Goal: Task Accomplishment & Management: Use online tool/utility

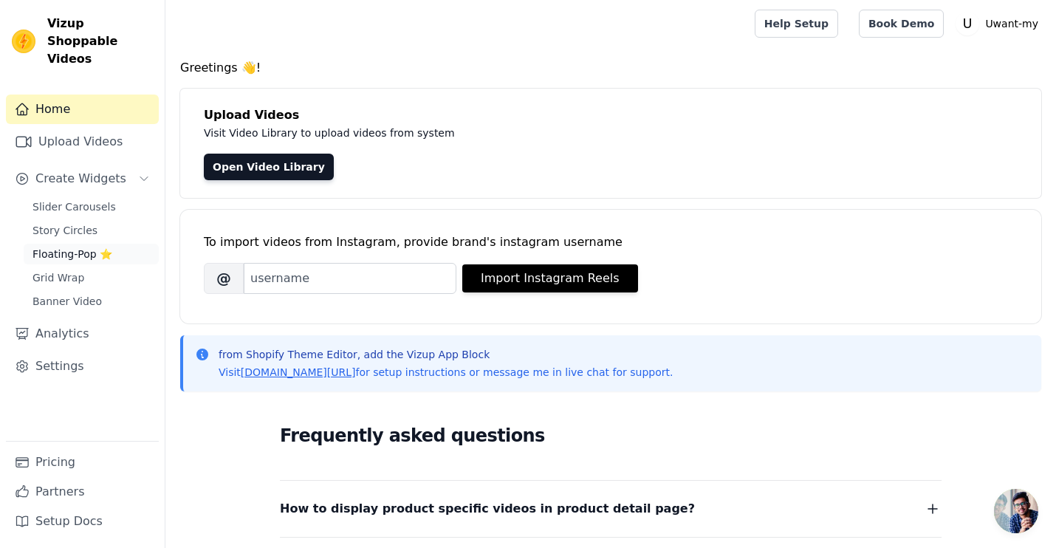
click at [89, 247] on span "Floating-Pop ⭐" at bounding box center [72, 254] width 80 height 15
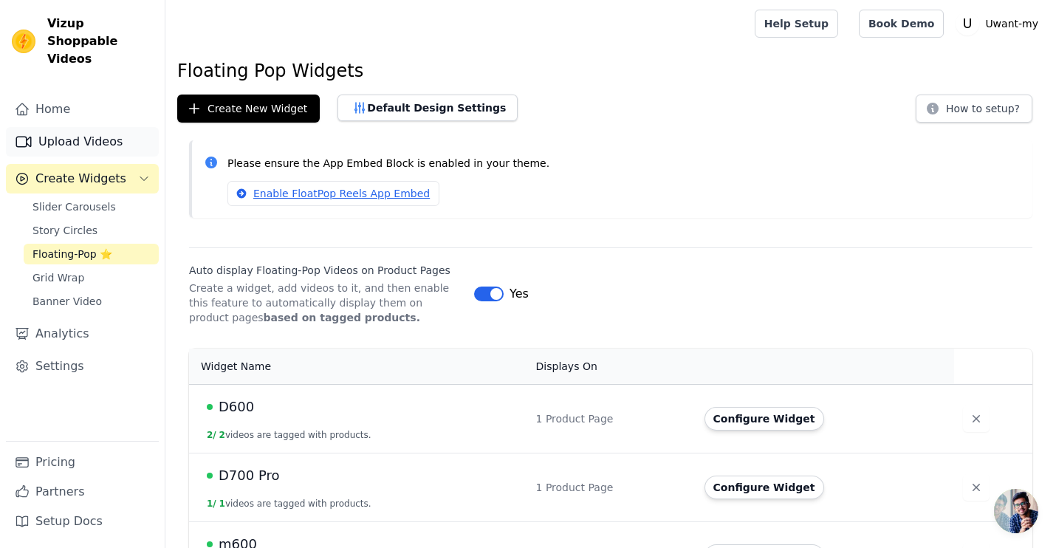
click at [88, 127] on link "Upload Videos" at bounding box center [82, 142] width 153 height 30
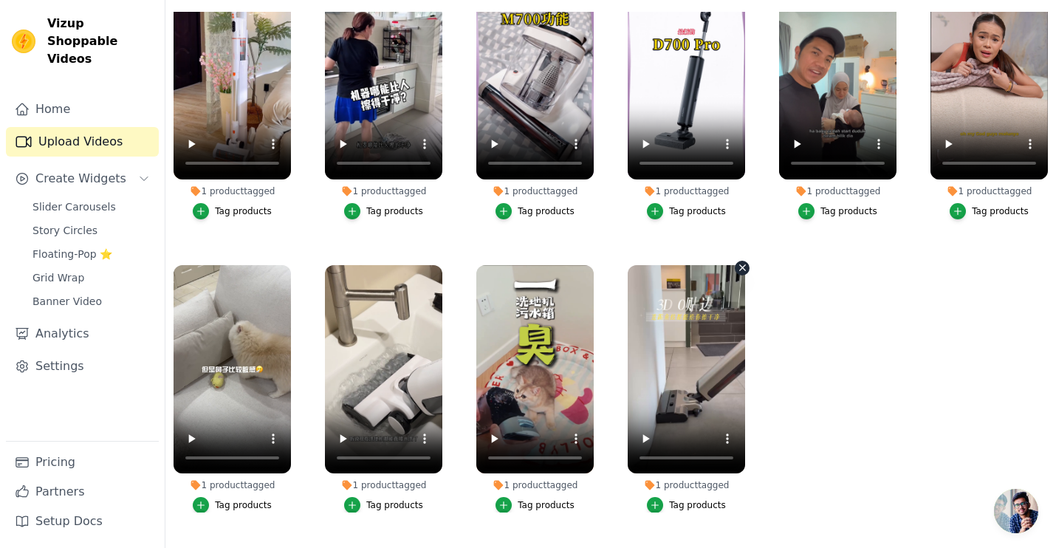
scroll to position [49, 0]
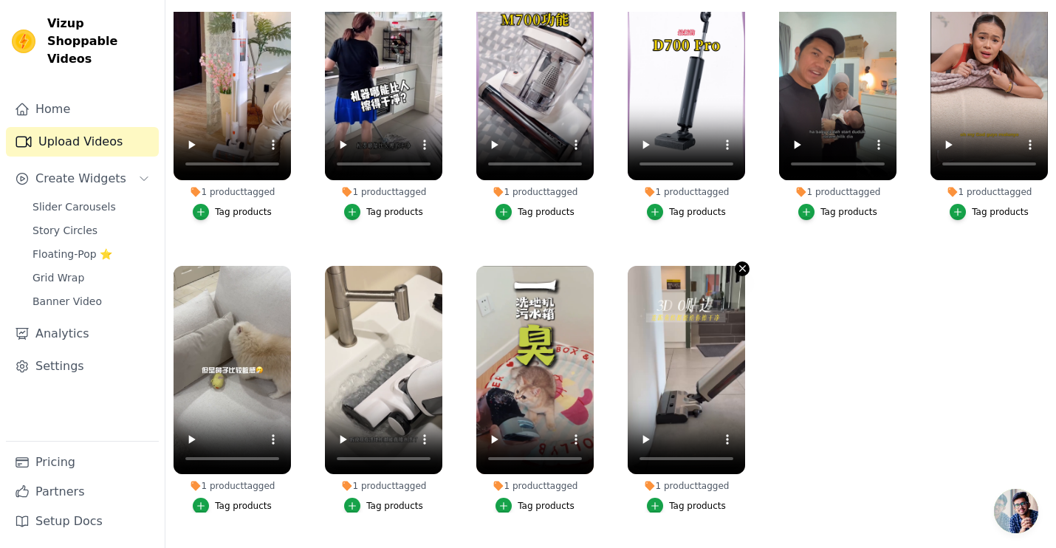
click at [742, 267] on icon "button" at bounding box center [742, 268] width 11 height 11
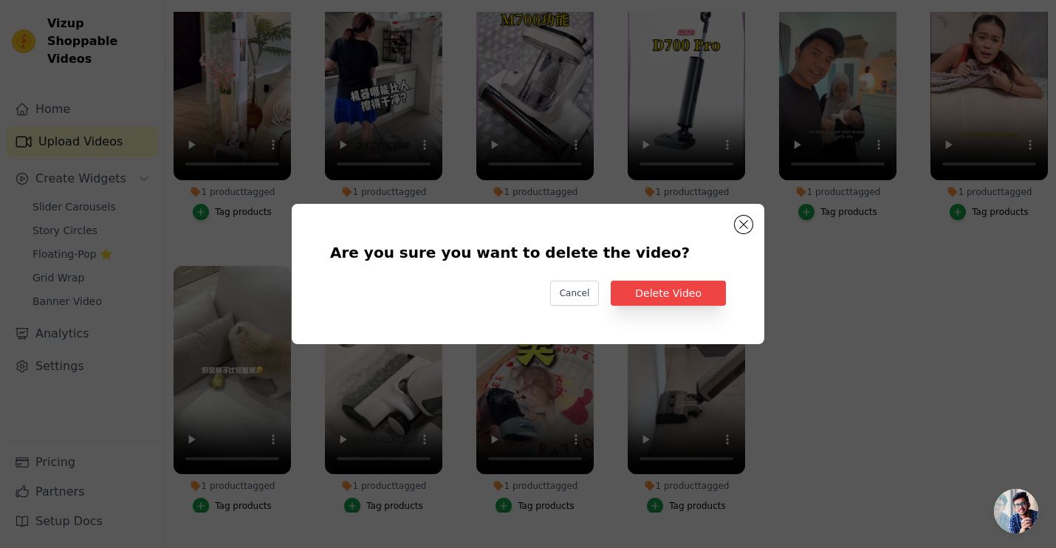
scroll to position [0, 0]
click at [694, 291] on button "Delete Video" at bounding box center [668, 293] width 115 height 25
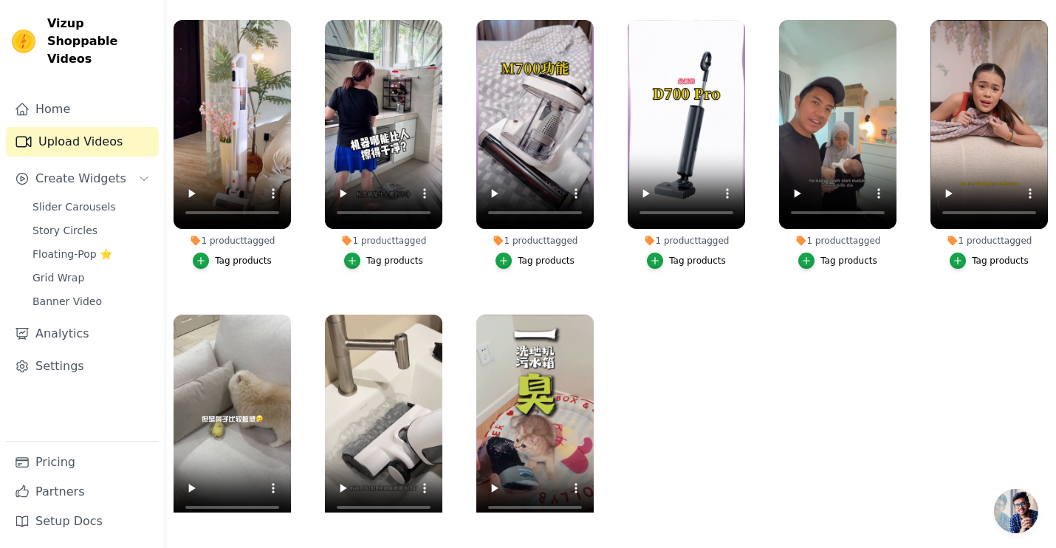
click at [102, 127] on link "Upload Videos" at bounding box center [82, 142] width 153 height 30
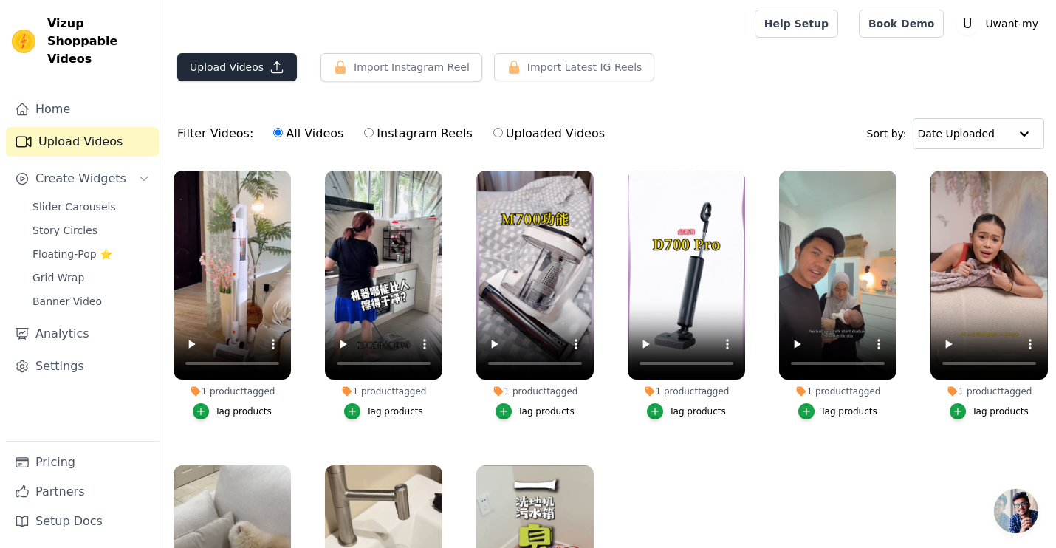
click at [247, 72] on button "Upload Videos" at bounding box center [237, 67] width 120 height 28
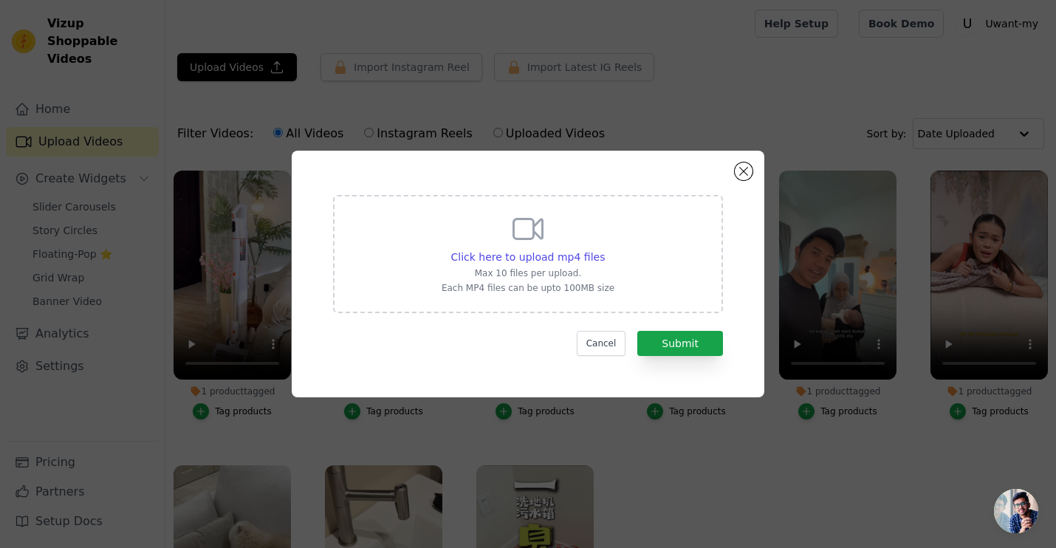
click at [486, 230] on div "Click here to upload mp4 files Max 10 files per upload. Each MP4 files can be u…" at bounding box center [528, 252] width 173 height 83
click at [604, 249] on input "Click here to upload mp4 files Max 10 files per upload. Each MP4 files can be u…" at bounding box center [604, 249] width 1 height 1
click at [556, 249] on div "Click here to upload mp4 files Max 10 files per upload. Each MP4 files can be u…" at bounding box center [528, 252] width 173 height 83
click at [604, 249] on input "Click here to upload mp4 files Max 10 files per upload. Each MP4 files can be u…" at bounding box center [604, 249] width 1 height 1
type input "C:\fakepath\9月14日(1).mp4"
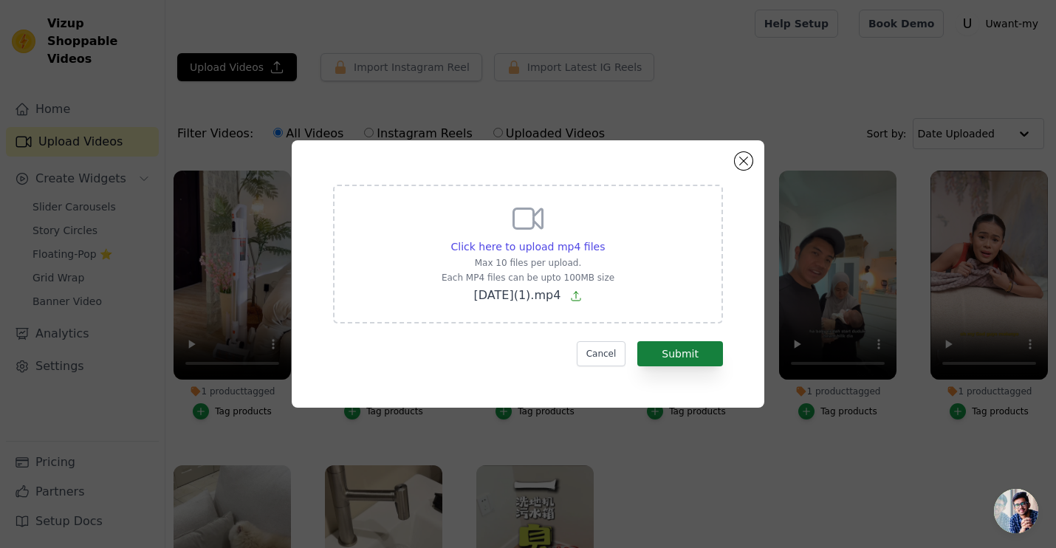
click at [661, 349] on button "Submit" at bounding box center [680, 353] width 86 height 25
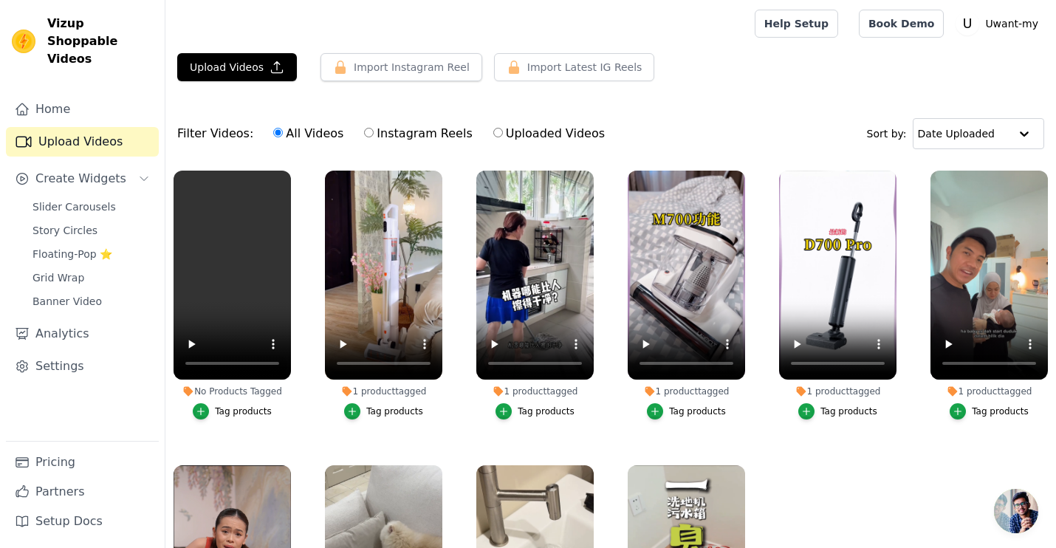
click at [229, 413] on div "Tag products" at bounding box center [243, 411] width 57 height 12
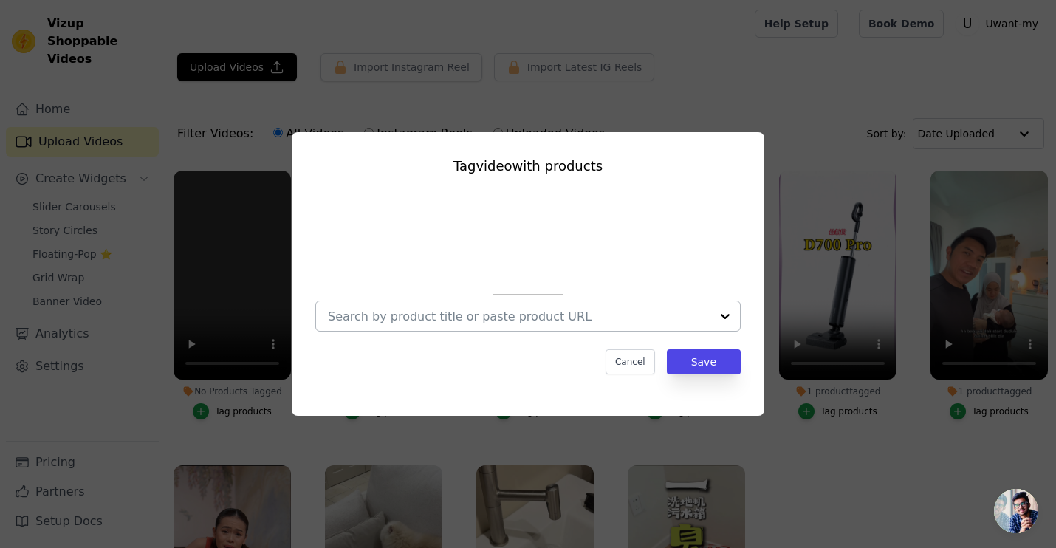
click at [475, 312] on input "No Products Tagged Tag video with products Cancel Save Tag products" at bounding box center [519, 316] width 382 height 14
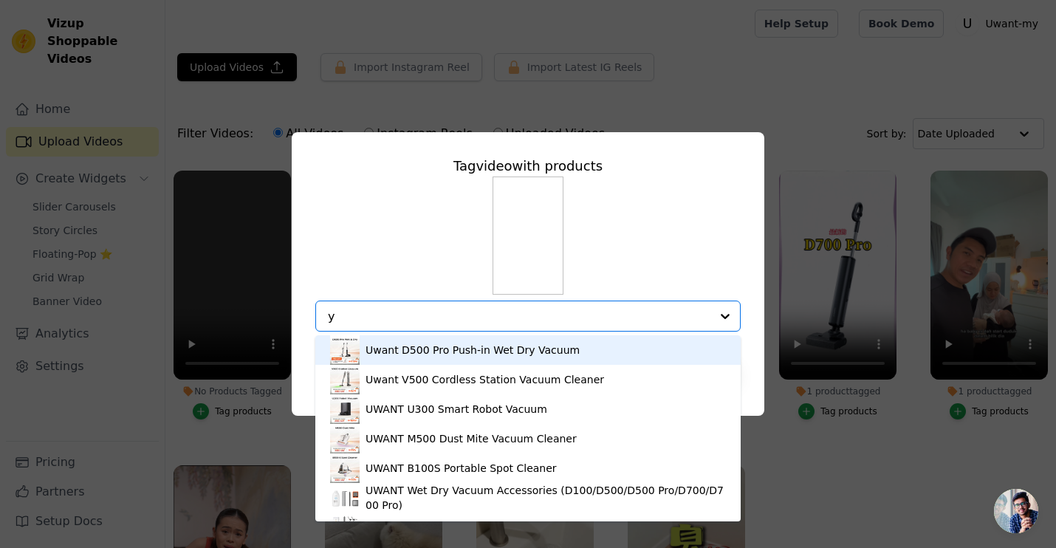
type input "y2"
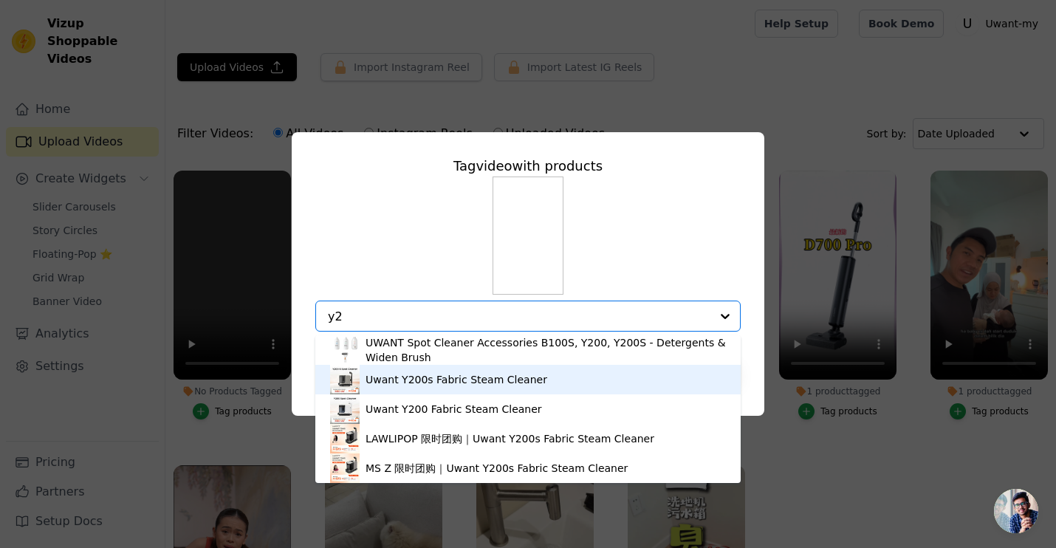
click at [433, 381] on div "Uwant Y200s Fabric Steam Cleaner" at bounding box center [456, 379] width 182 height 15
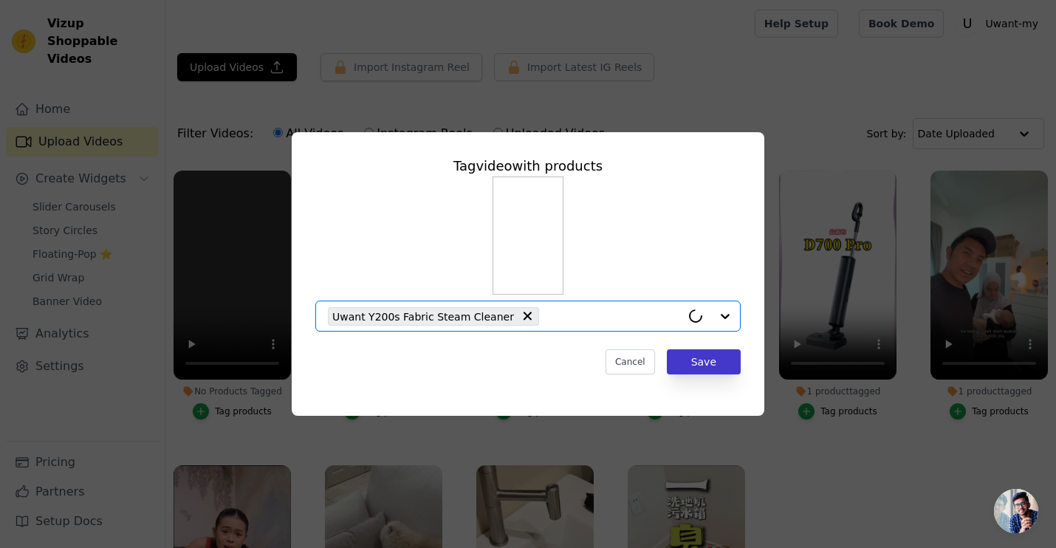
click at [722, 360] on button "Save" at bounding box center [704, 361] width 74 height 25
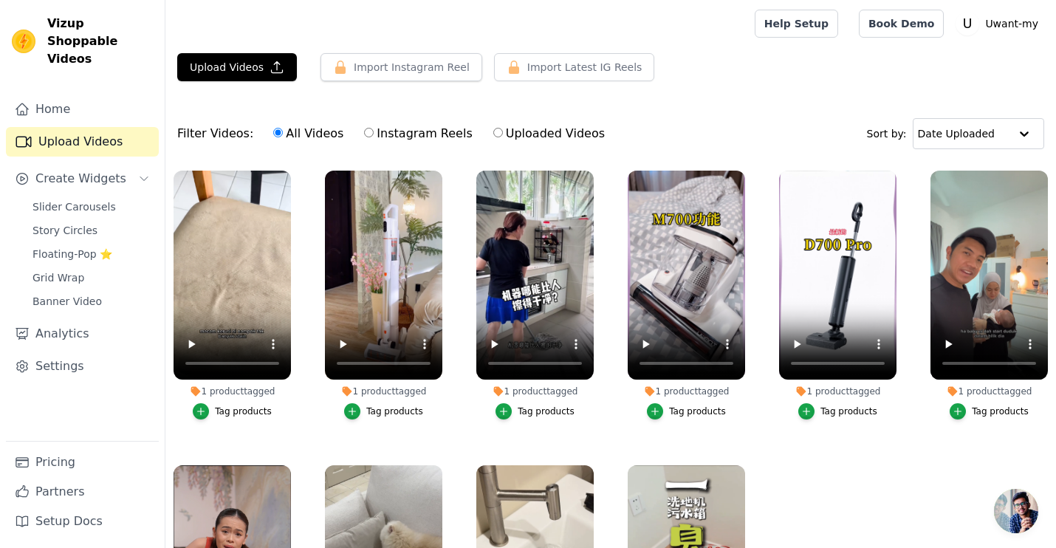
click at [130, 0] on div "Vizup Shoppable Videos Home Upload Videos Create Widgets Slider Carousels Story…" at bounding box center [82, 274] width 165 height 548
click at [256, 75] on button "Upload Videos" at bounding box center [237, 67] width 120 height 28
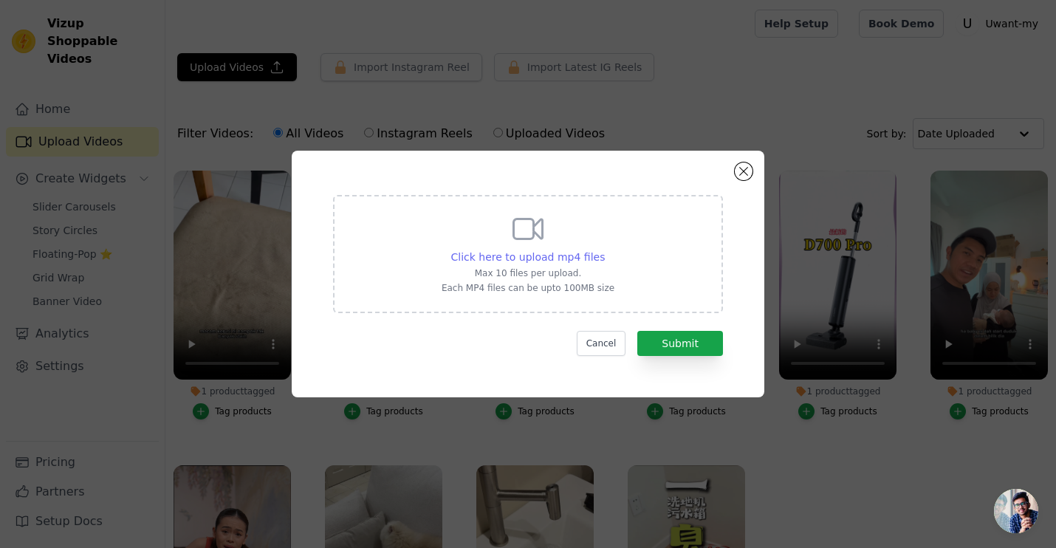
click at [479, 255] on span "Click here to upload mp4 files" at bounding box center [528, 257] width 154 height 12
click at [604, 250] on input "Click here to upload mp4 files Max 10 files per upload. Each MP4 files can be u…" at bounding box center [604, 249] width 1 height 1
type input "C:\fakepath\[DOMAIN_NAME]_AQNQJGeV-0AO8USQkgDeLQVOSXt8UpLAJUxqlaYbGTEvzBn_WTYQU…"
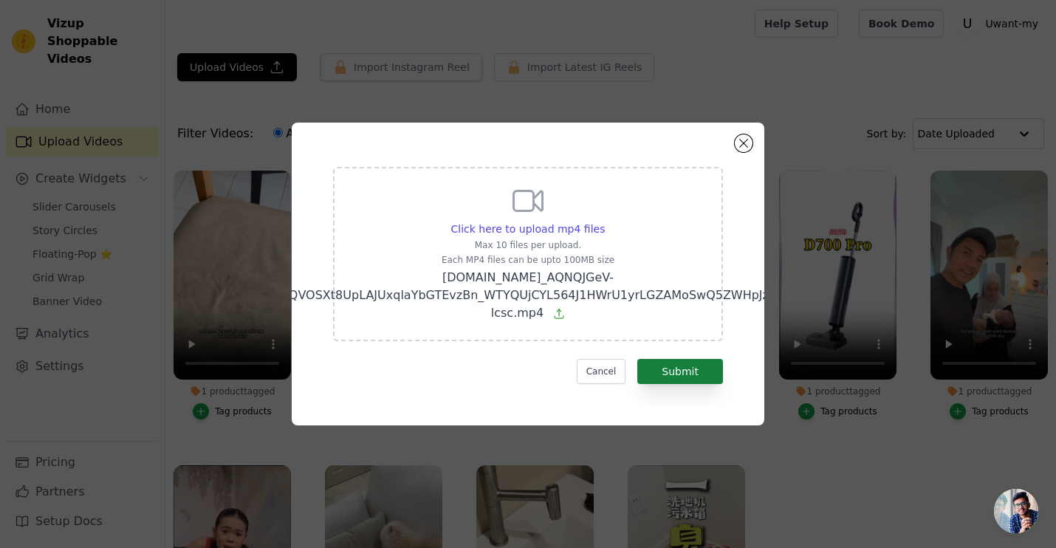
click at [673, 375] on button "Submit" at bounding box center [680, 371] width 86 height 25
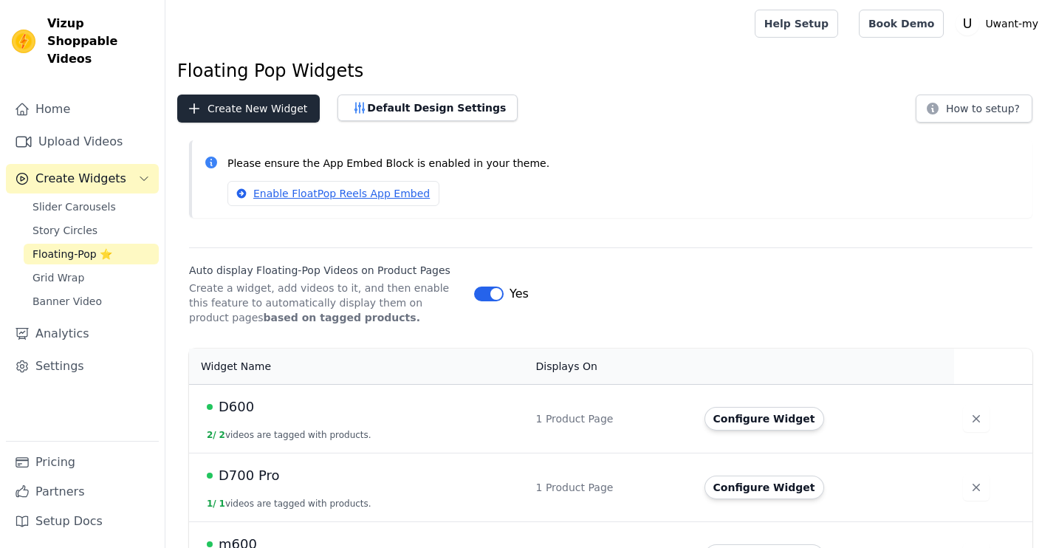
click at [280, 111] on button "Create New Widget" at bounding box center [248, 109] width 143 height 28
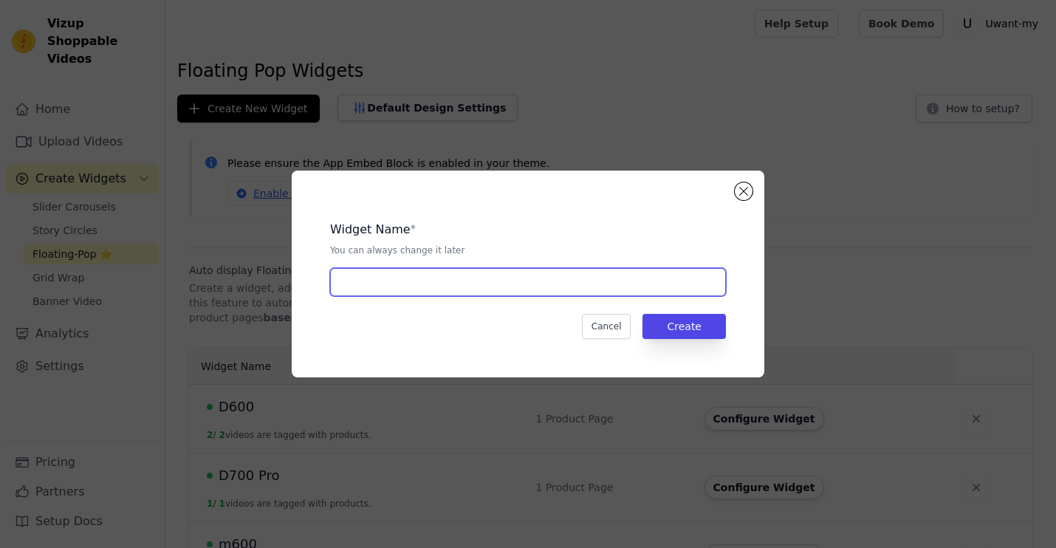
click at [390, 287] on input "text" at bounding box center [528, 282] width 396 height 28
type input "Y200s"
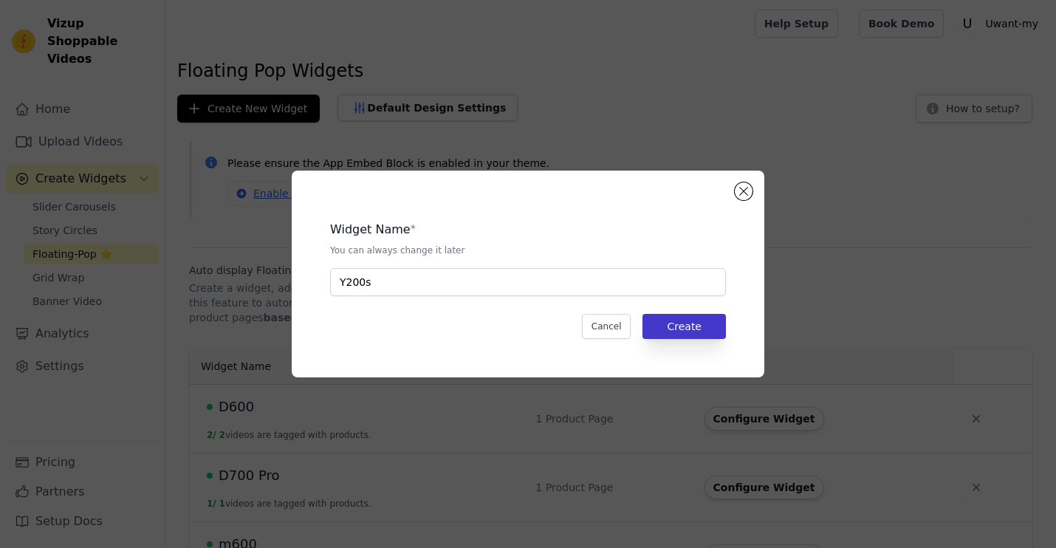
click at [686, 324] on button "Create" at bounding box center [683, 326] width 83 height 25
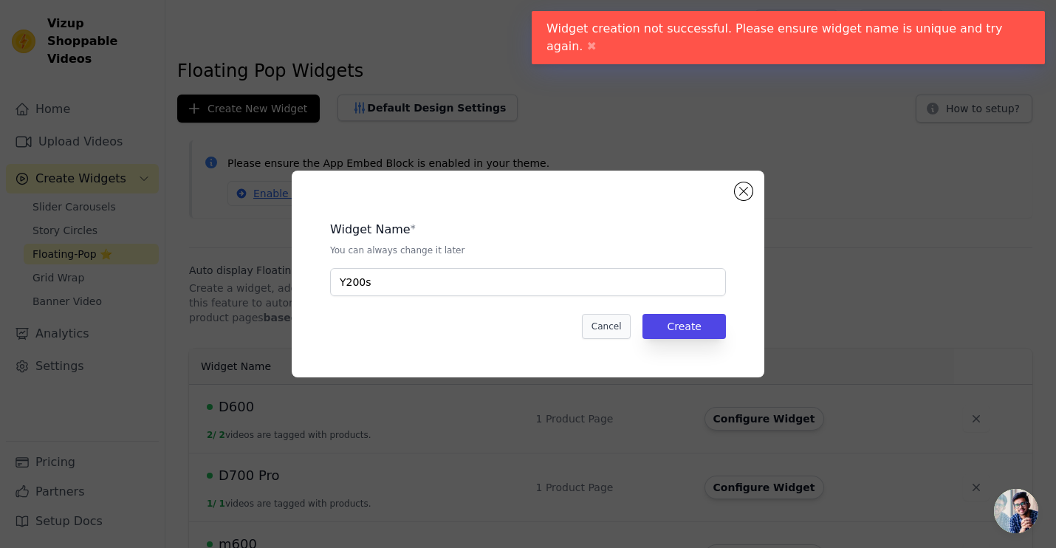
click at [608, 333] on button "Cancel" at bounding box center [606, 326] width 49 height 25
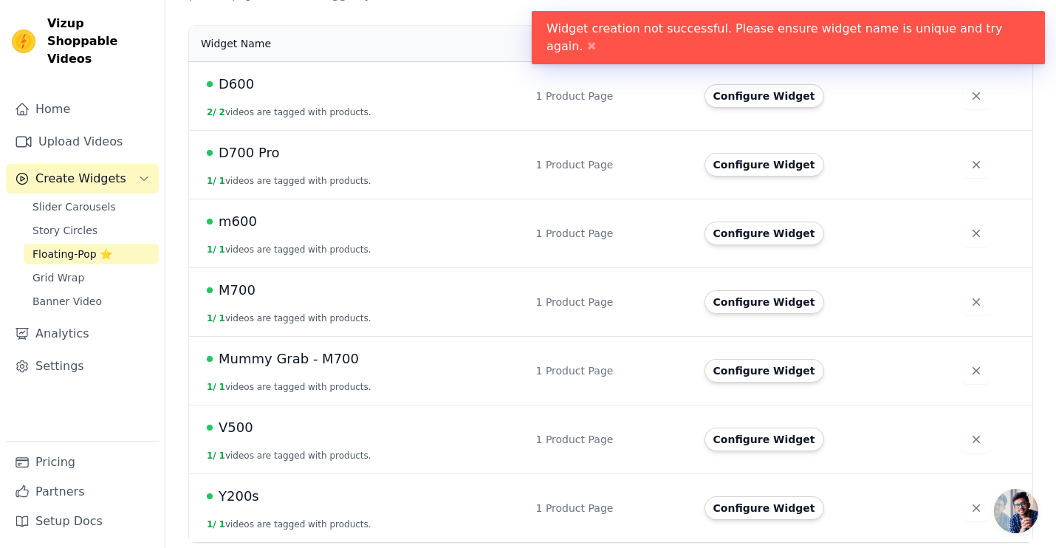
scroll to position [322, 0]
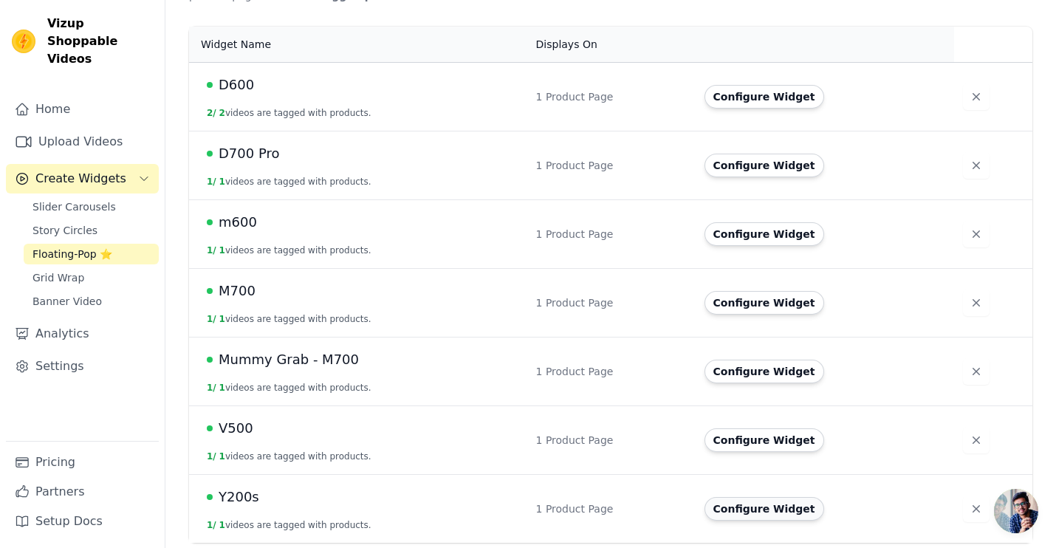
click at [743, 509] on button "Configure Widget" at bounding box center [764, 509] width 120 height 24
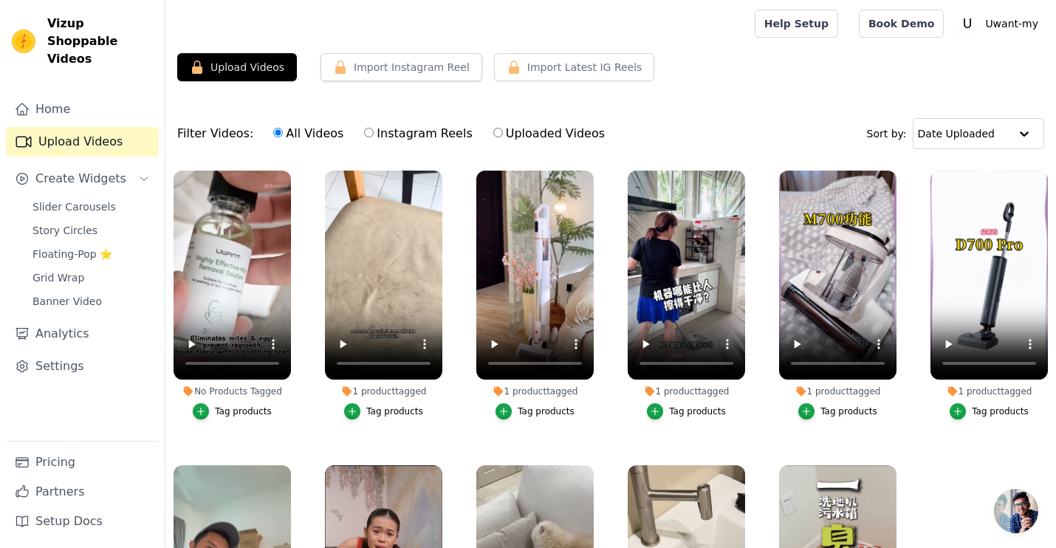
click at [253, 408] on div "Tag products" at bounding box center [243, 411] width 57 height 12
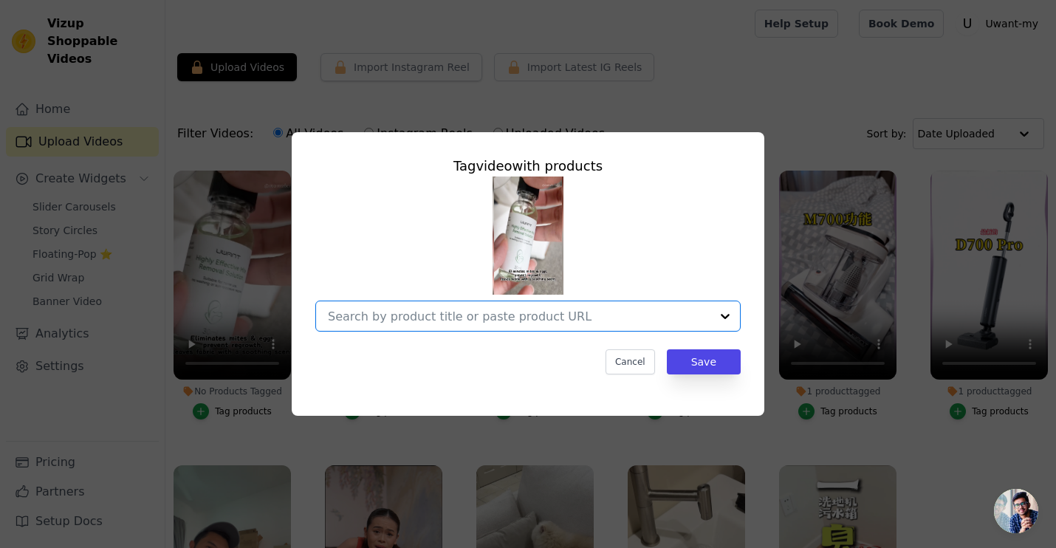
click at [440, 314] on input "No Products Tagged Tag video with products Option undefined, selected. Select i…" at bounding box center [519, 316] width 382 height 14
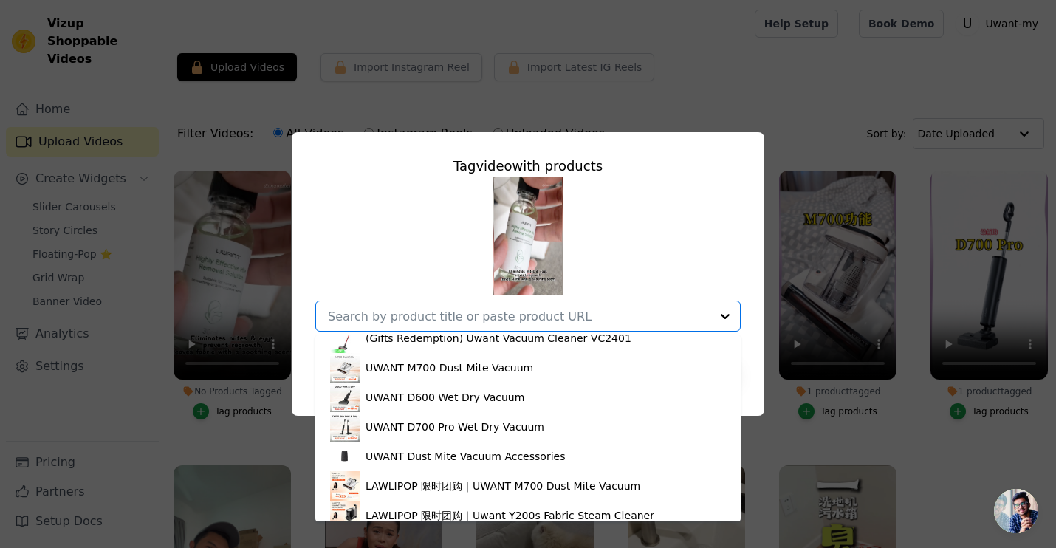
scroll to position [323, 0]
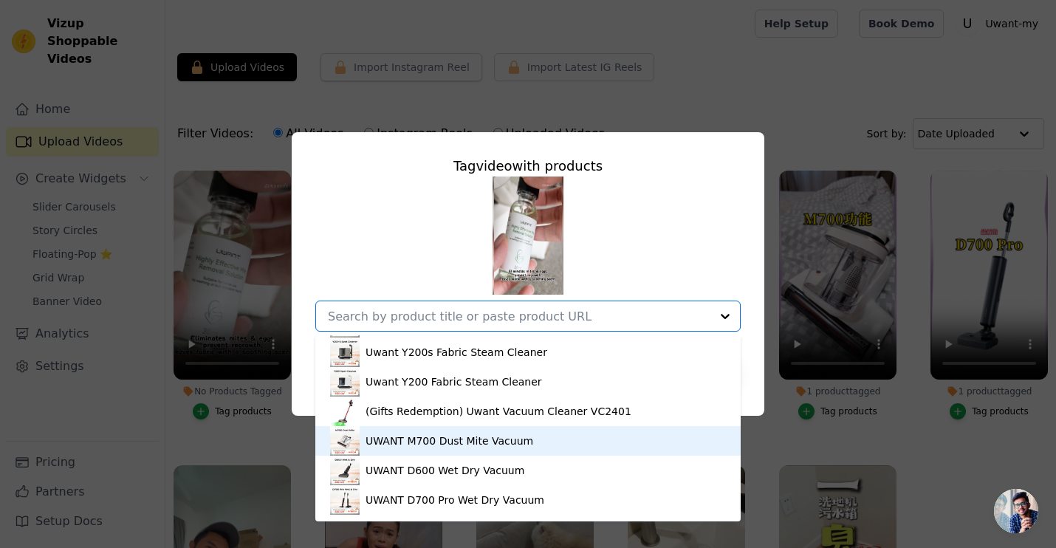
click at [386, 448] on div "UWANT M700 Dust Mite Vacuum" at bounding box center [528, 441] width 396 height 30
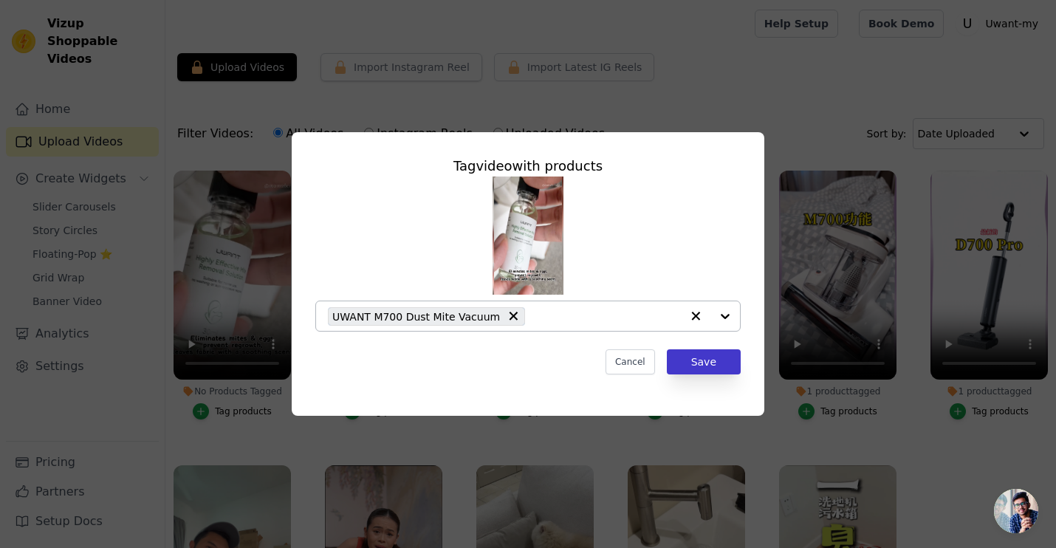
click at [715, 360] on button "Save" at bounding box center [704, 361] width 74 height 25
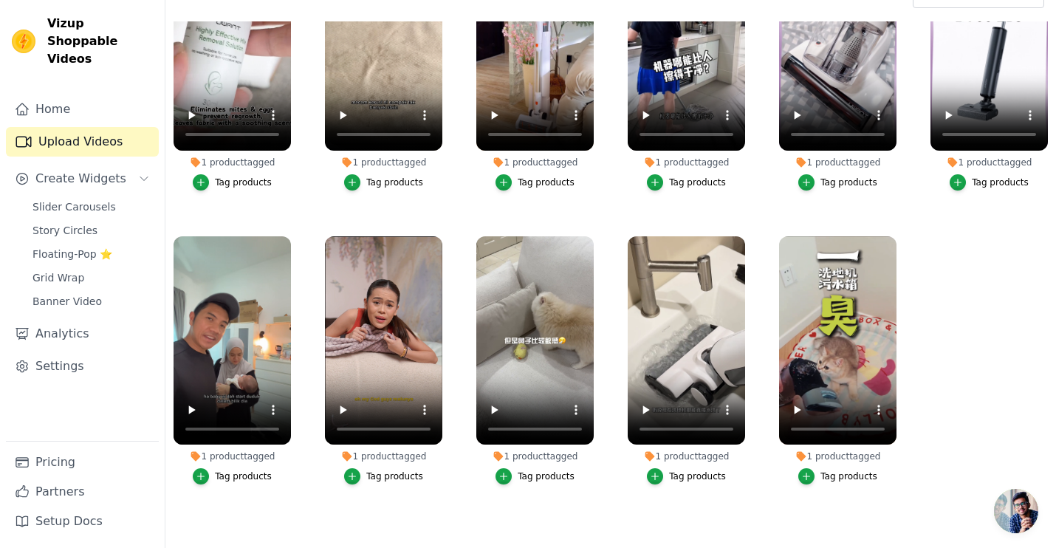
scroll to position [144, 0]
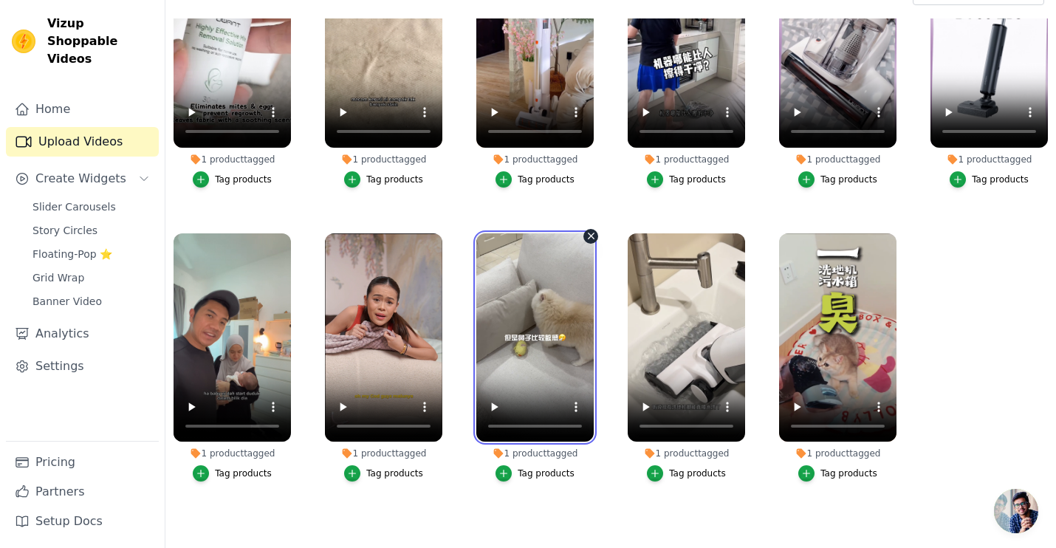
click at [538, 366] on video at bounding box center [534, 337] width 117 height 209
click at [530, 325] on video at bounding box center [534, 337] width 117 height 209
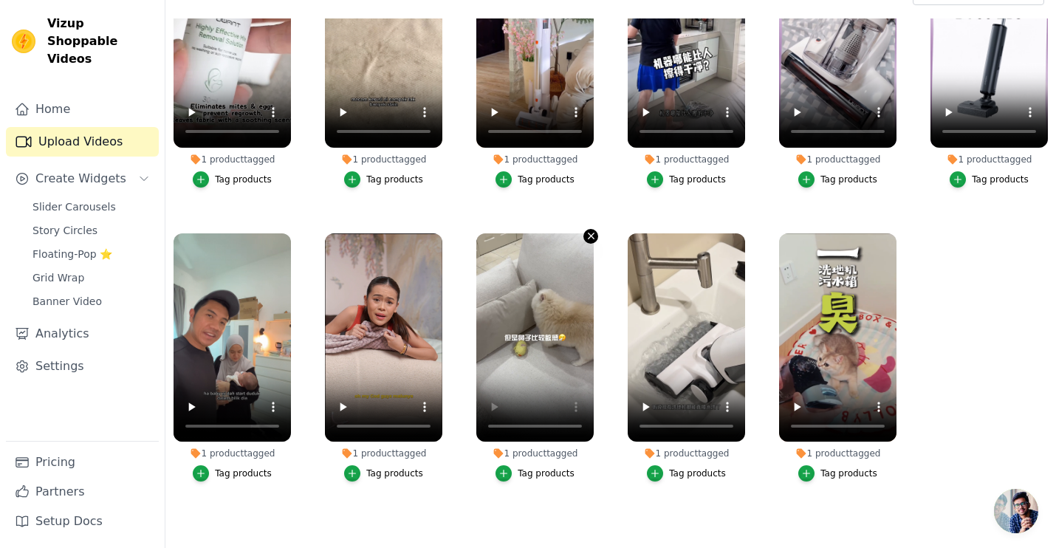
click at [589, 236] on icon "button" at bounding box center [591, 235] width 11 height 11
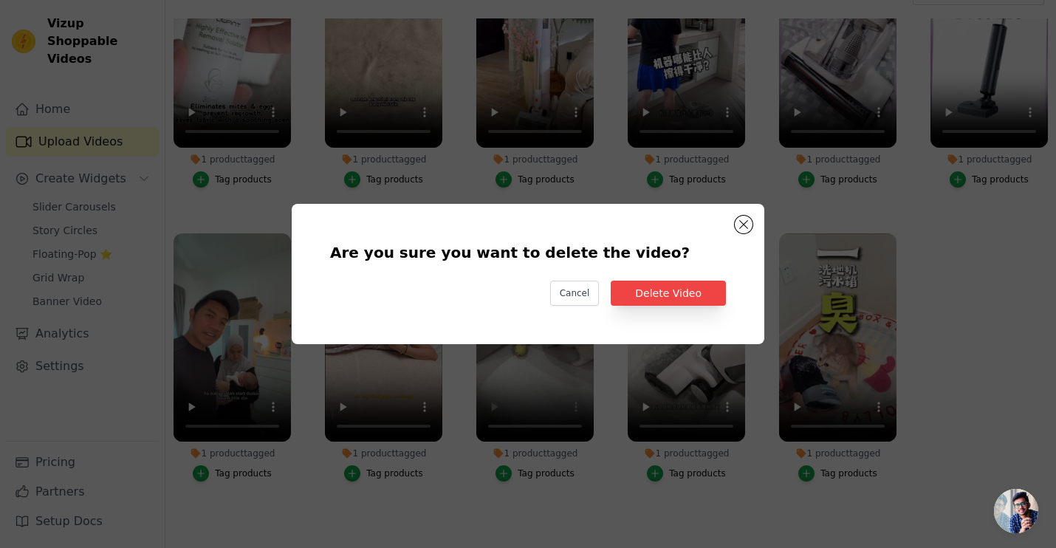
scroll to position [0, 0]
click at [636, 283] on button "Delete Video" at bounding box center [668, 293] width 115 height 25
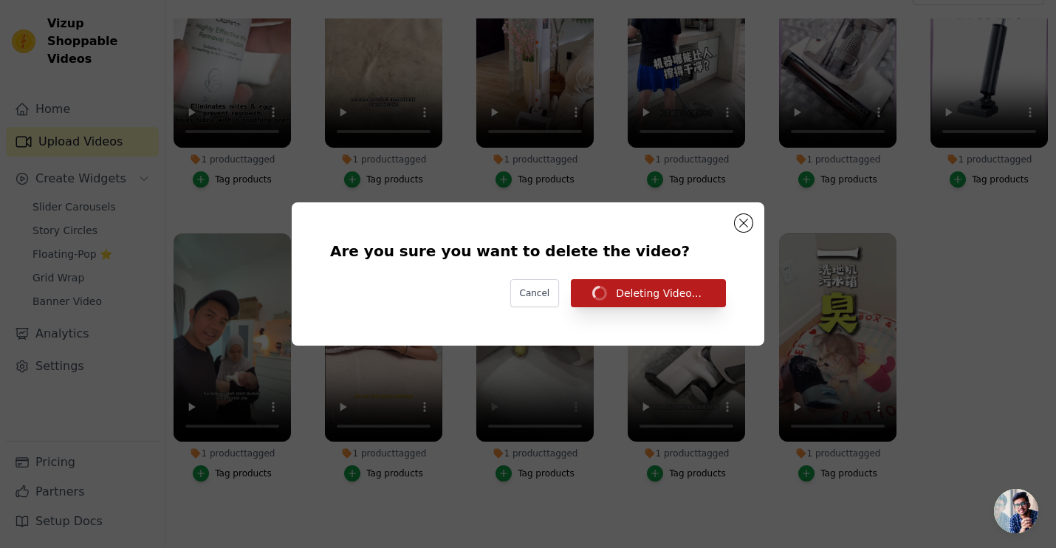
scroll to position [144, 0]
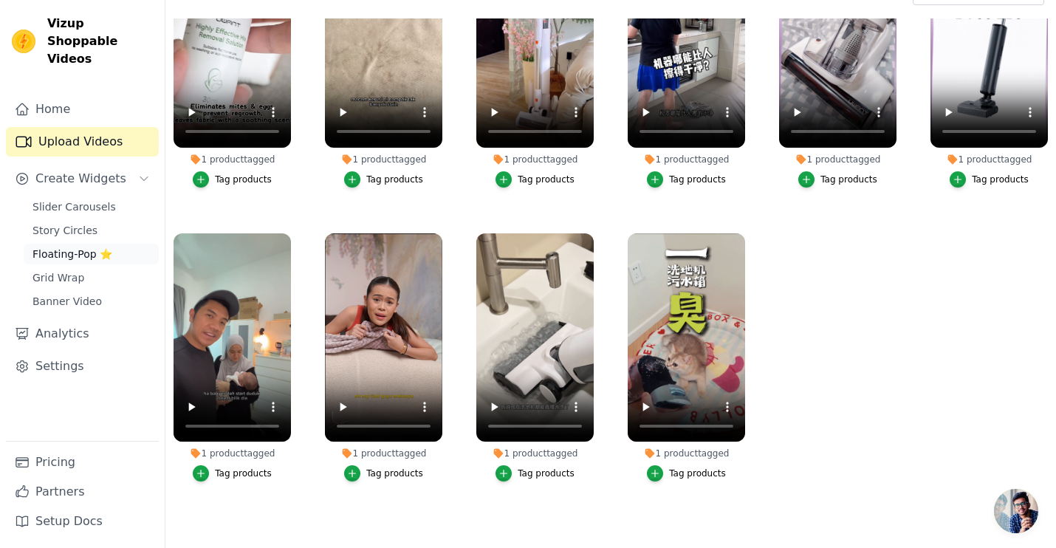
click at [86, 247] on span "Floating-Pop ⭐" at bounding box center [72, 254] width 80 height 15
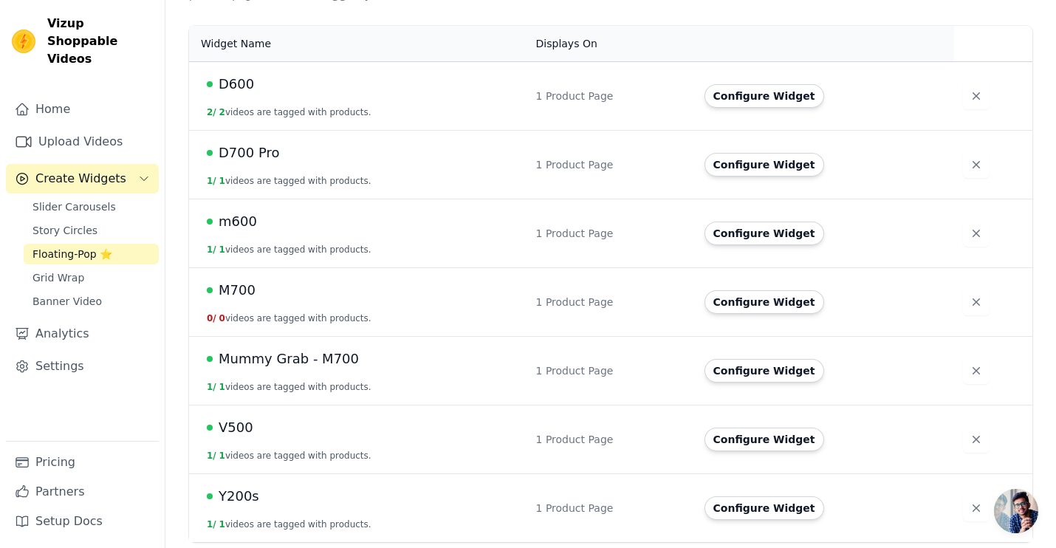
scroll to position [322, 0]
click at [783, 299] on button "Configure Widget" at bounding box center [764, 303] width 120 height 24
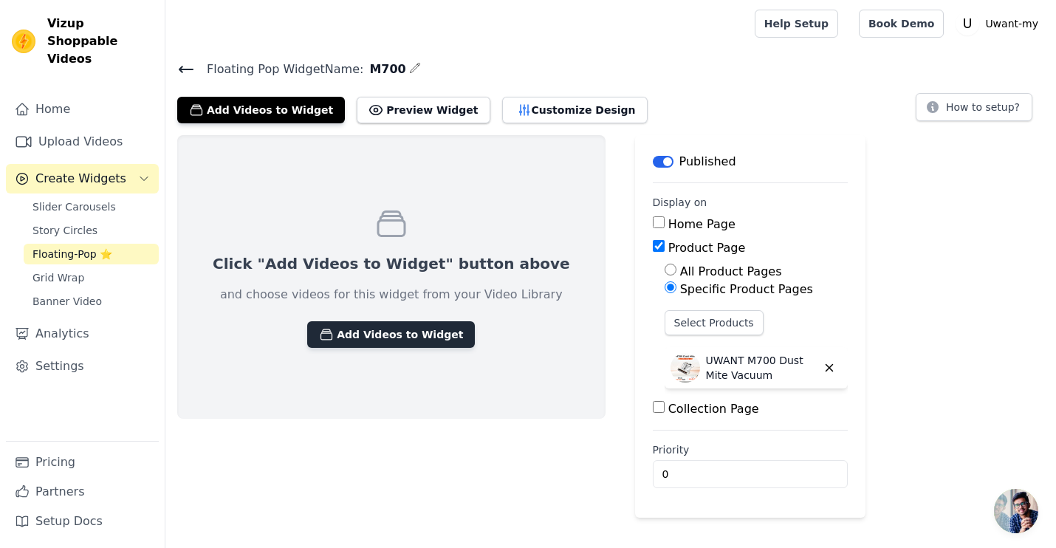
click at [381, 337] on button "Add Videos to Widget" at bounding box center [391, 334] width 168 height 27
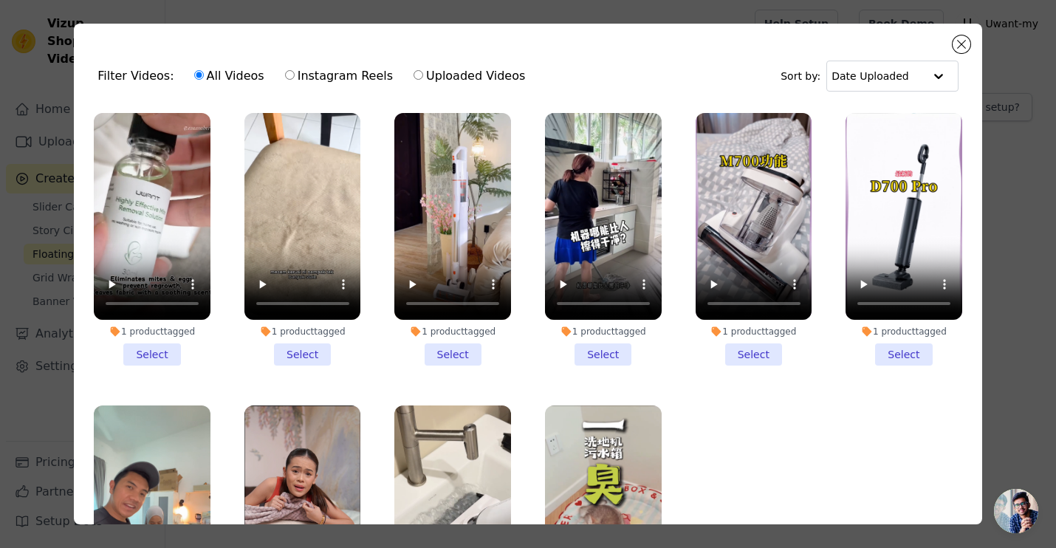
click at [148, 351] on li "1 product tagged Select" at bounding box center [152, 239] width 117 height 253
click at [0, 0] on input "1 product tagged Select" at bounding box center [0, 0] width 0 height 0
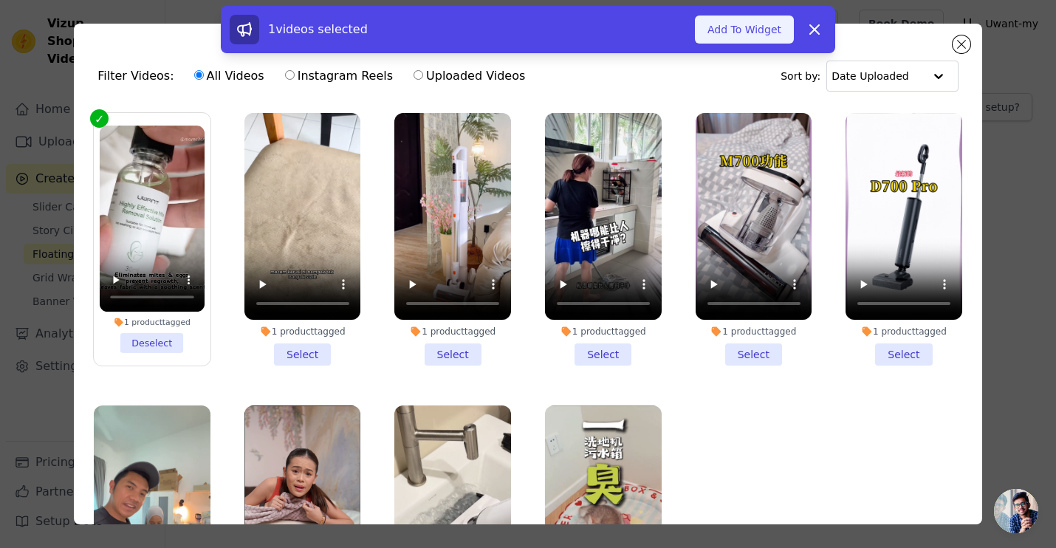
click at [738, 38] on button "Add To Widget" at bounding box center [744, 30] width 99 height 28
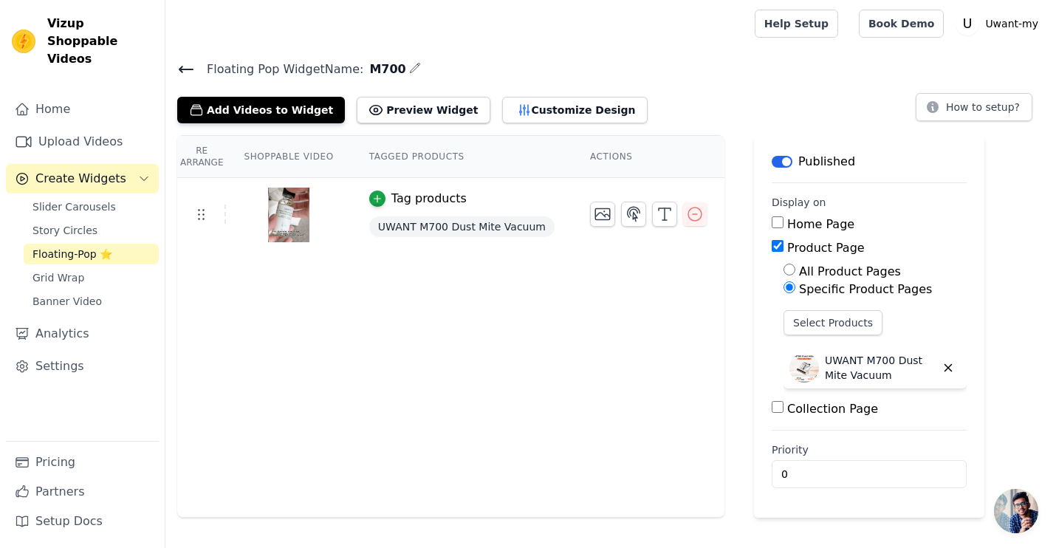
click at [183, 82] on div "Floating Pop Widget Name: M700 Add Videos to Widget Preview Widget Customize De…" at bounding box center [610, 91] width 890 height 64
click at [183, 61] on icon at bounding box center [186, 70] width 18 height 18
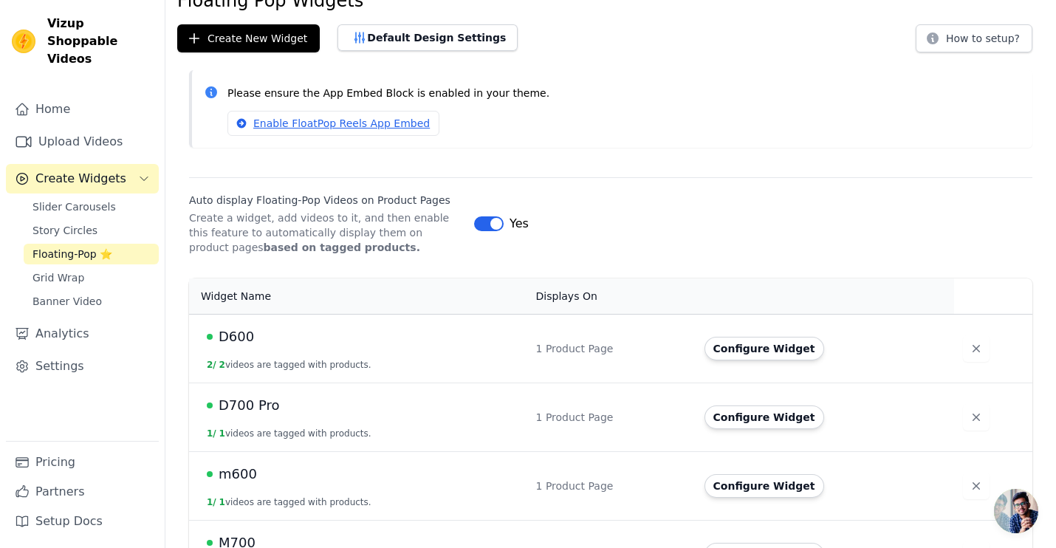
scroll to position [64, 0]
